Goal: Transaction & Acquisition: Purchase product/service

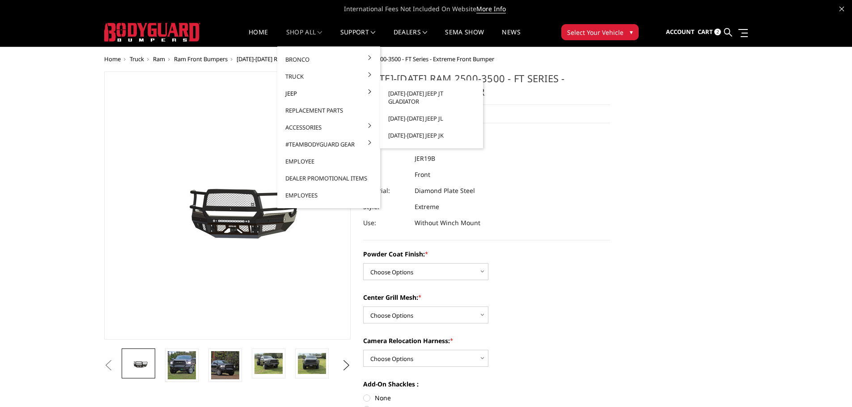
click at [294, 95] on link "Jeep" at bounding box center [329, 93] width 96 height 17
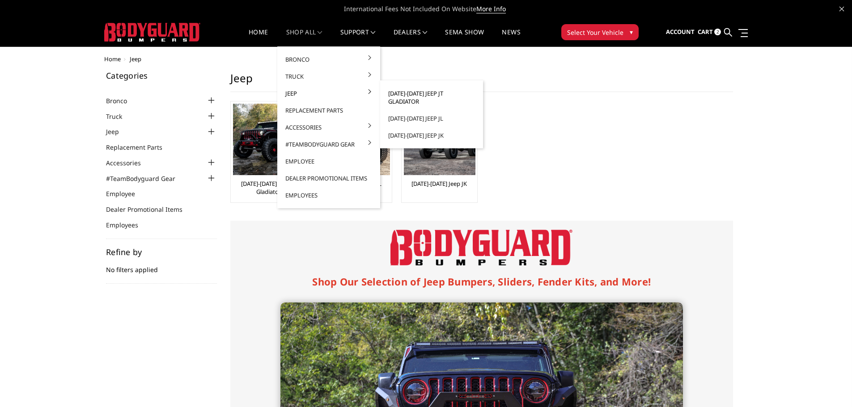
click at [425, 92] on link "[DATE]-[DATE] Jeep JT Gladiator" at bounding box center [432, 97] width 96 height 25
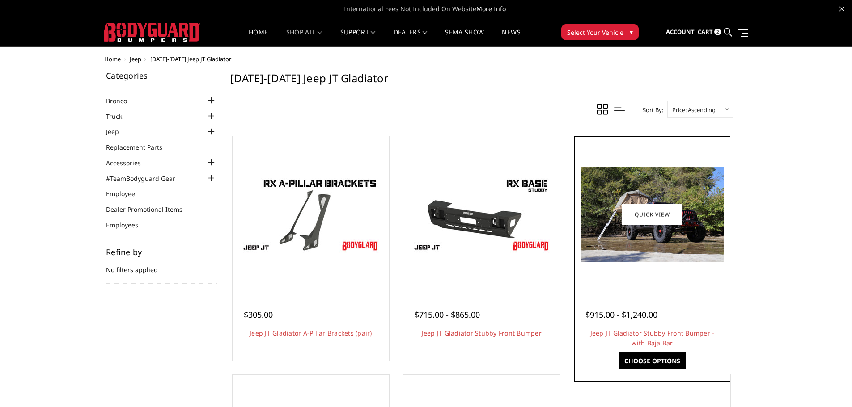
click at [614, 246] on img at bounding box center [651, 214] width 143 height 95
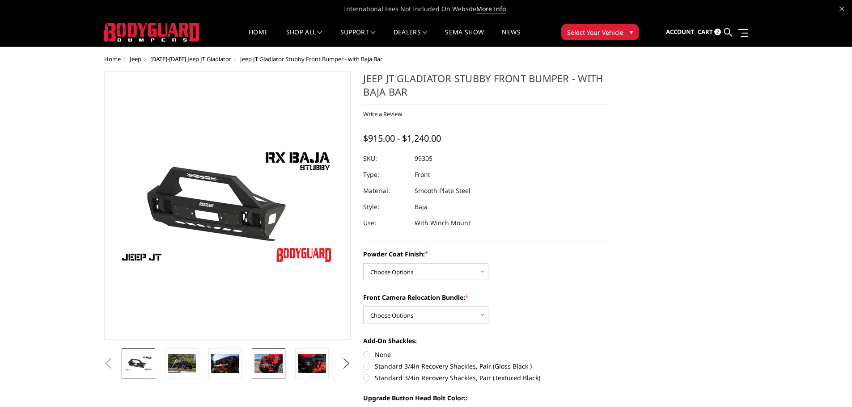
click at [274, 357] on img at bounding box center [268, 363] width 28 height 19
